Goal: Check status

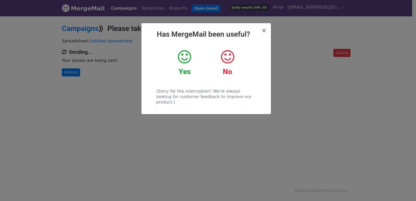
click at [75, 73] on div "× Has MergeMail been useful? Yes No (Sorry for the interruption! We're always l…" at bounding box center [208, 109] width 416 height 186
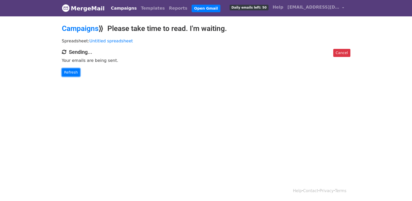
click at [75, 73] on link "Refresh" at bounding box center [71, 72] width 18 height 8
drag, startPoint x: 75, startPoint y: 73, endPoint x: 92, endPoint y: 80, distance: 18.7
click at [75, 73] on link "Refresh" at bounding box center [71, 72] width 18 height 8
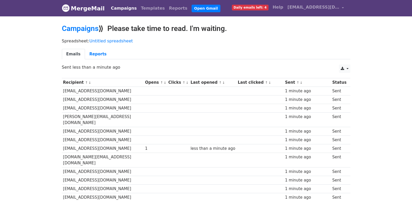
scroll to position [328, 0]
